Goal: Task Accomplishment & Management: Use online tool/utility

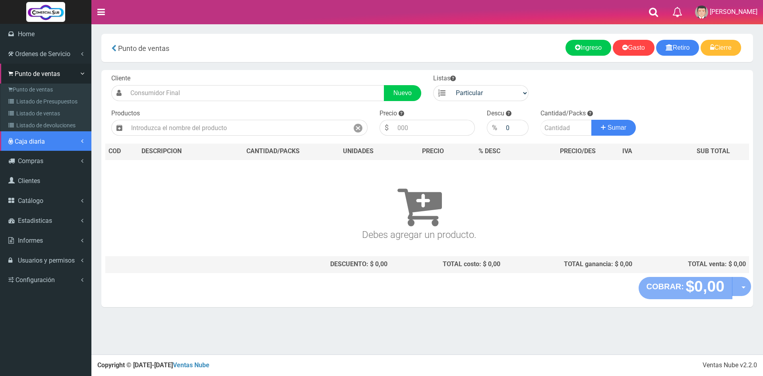
click at [25, 147] on link "Caja diaria" at bounding box center [45, 141] width 91 height 20
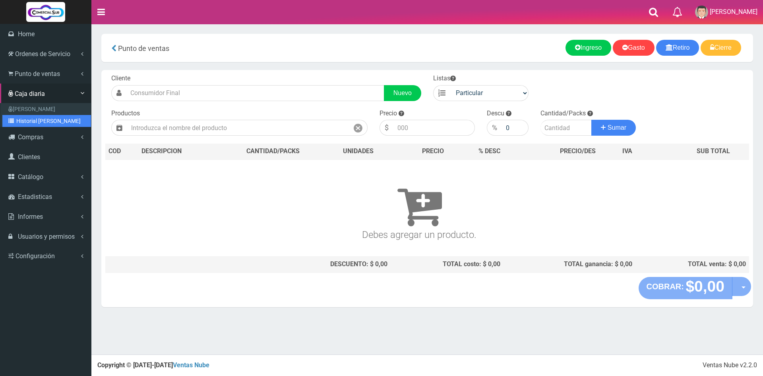
click at [39, 121] on link "Historial de Cajas" at bounding box center [46, 121] width 89 height 12
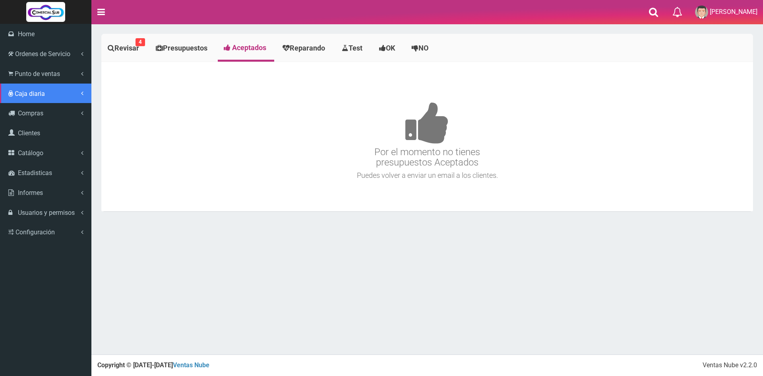
click at [43, 90] on span "Caja diaria" at bounding box center [30, 94] width 30 height 8
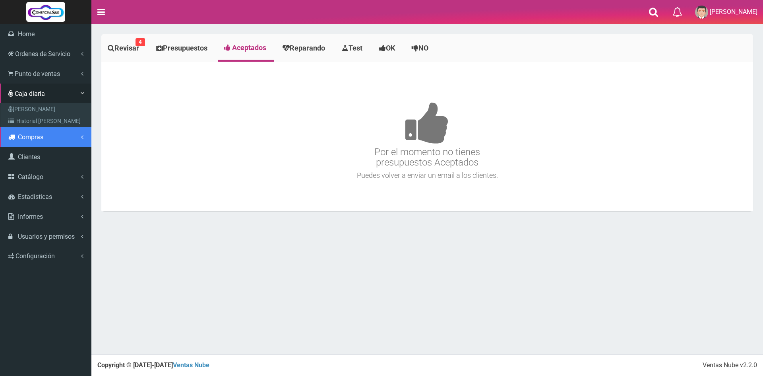
click at [39, 138] on span "Compras" at bounding box center [30, 137] width 25 height 8
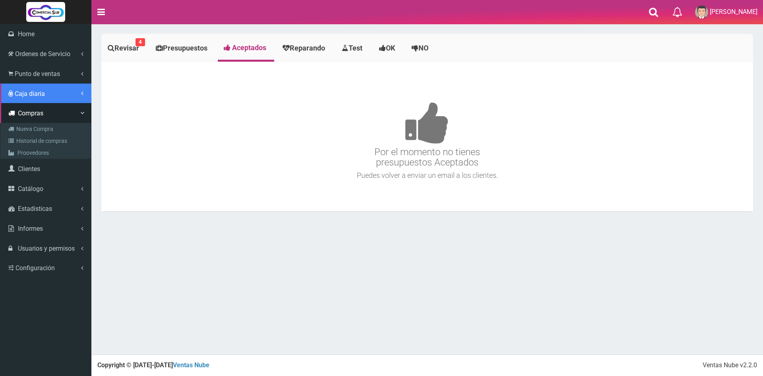
click at [41, 94] on span "Caja diaria" at bounding box center [30, 94] width 30 height 8
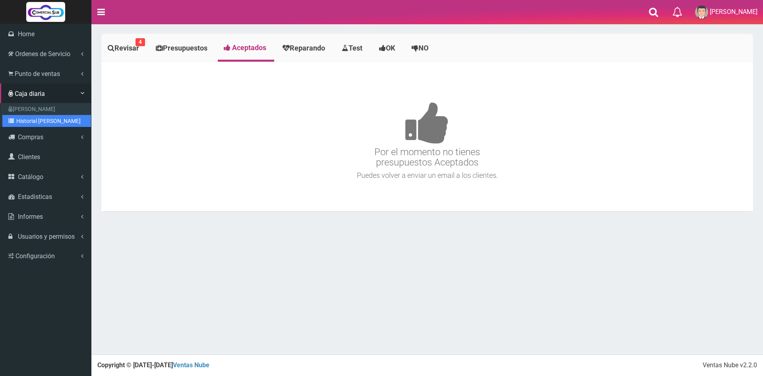
click at [55, 120] on link "Historial de Cajas" at bounding box center [46, 121] width 89 height 12
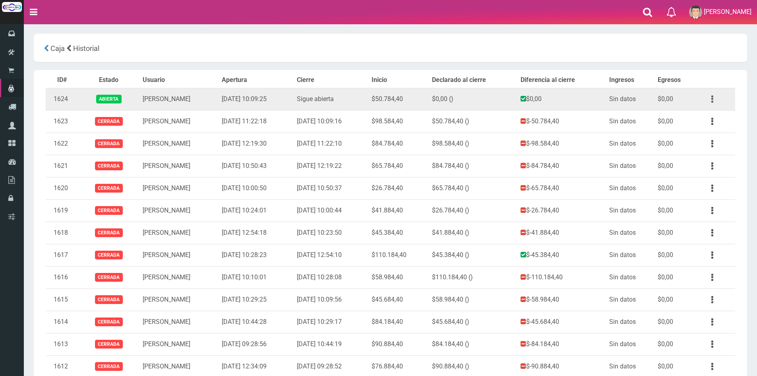
click at [712, 97] on icon "button" at bounding box center [712, 99] width 2 height 14
click at [696, 116] on link "Ver" at bounding box center [689, 118] width 63 height 17
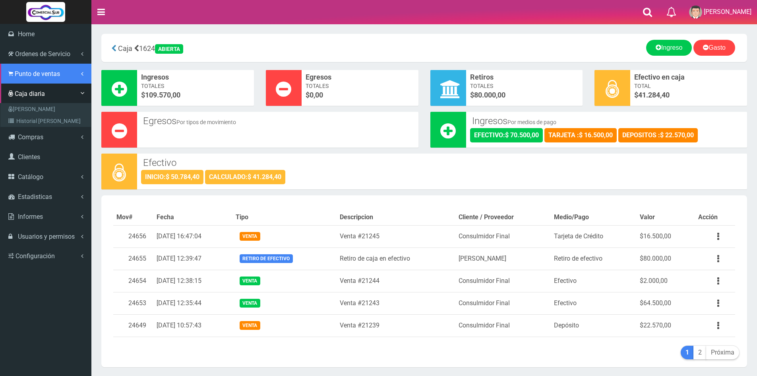
click at [23, 78] on link "Punto de ventas" at bounding box center [45, 74] width 91 height 20
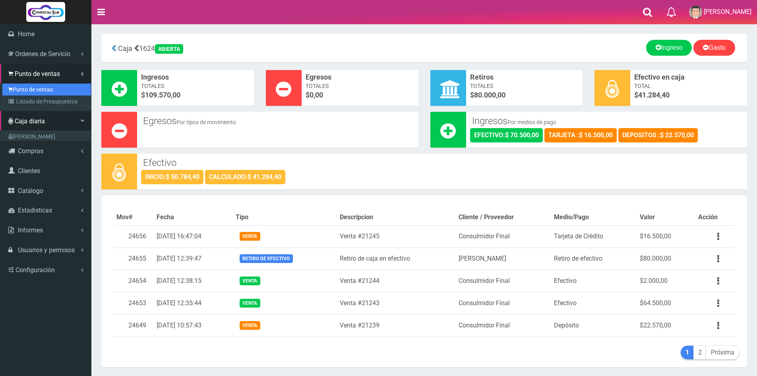
click at [34, 90] on link "Punto de ventas" at bounding box center [46, 89] width 89 height 12
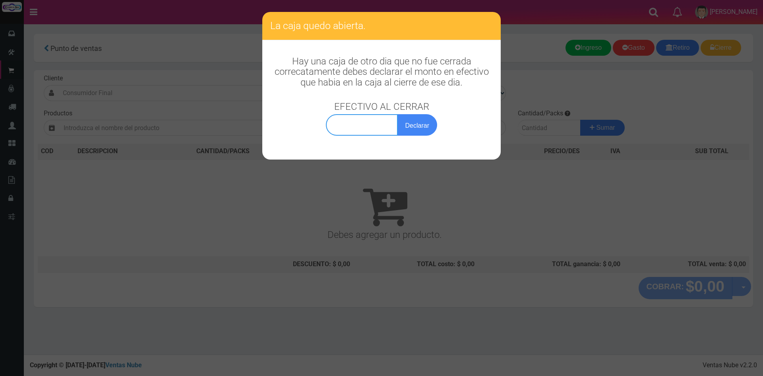
click at [354, 126] on input "text" at bounding box center [362, 124] width 72 height 21
type input "41.284,40"
click at [422, 129] on button "Declarar" at bounding box center [417, 124] width 40 height 21
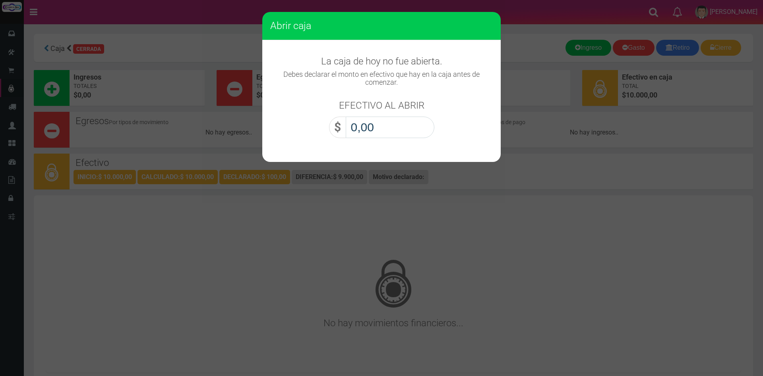
click at [399, 124] on input "0,00" at bounding box center [390, 126] width 89 height 21
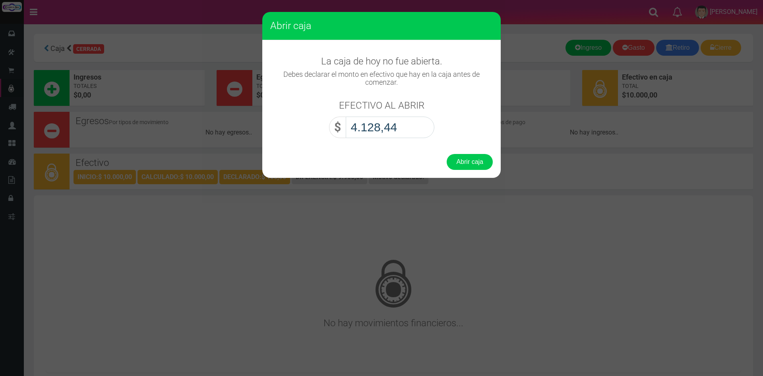
type input "41.284,40"
click at [469, 164] on button "Abrir caja" at bounding box center [470, 162] width 46 height 16
